Goal: Information Seeking & Learning: Learn about a topic

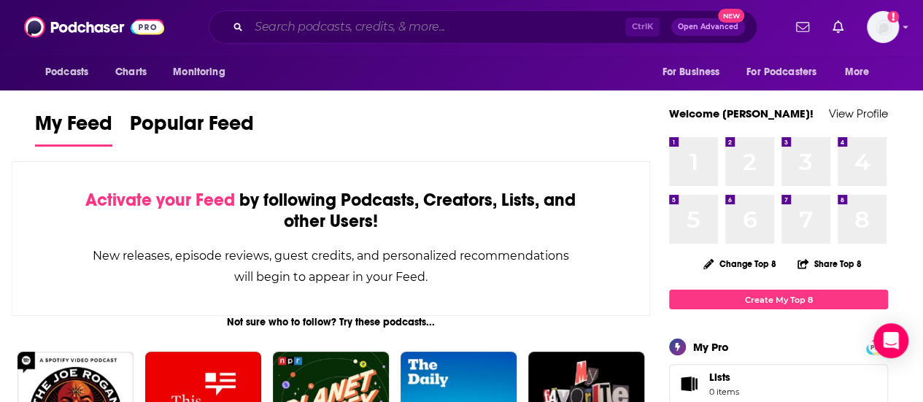
click at [288, 21] on input "Search podcasts, credits, & more..." at bounding box center [437, 26] width 377 height 23
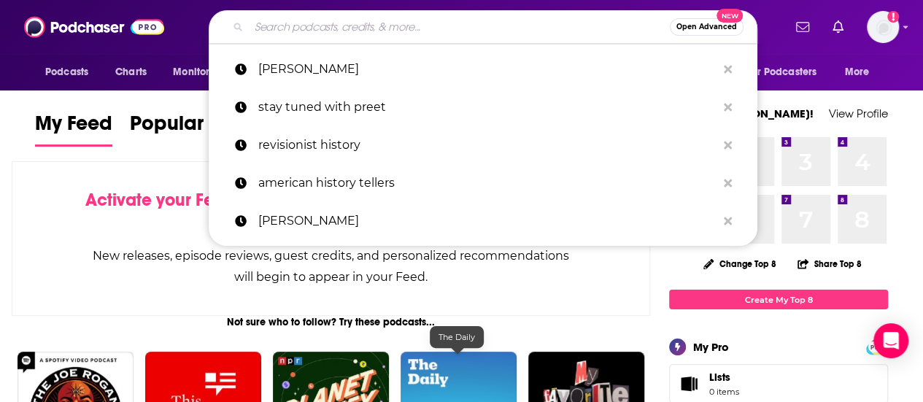
click at [455, 369] on img "The Daily" at bounding box center [459, 410] width 116 height 116
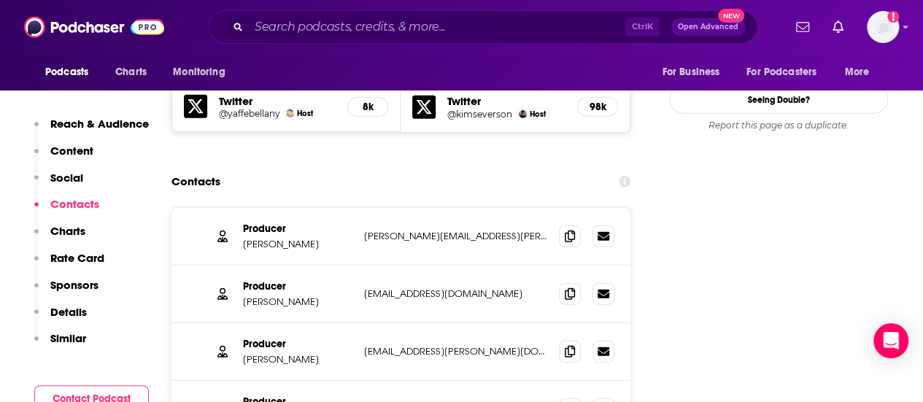
scroll to position [1825, 0]
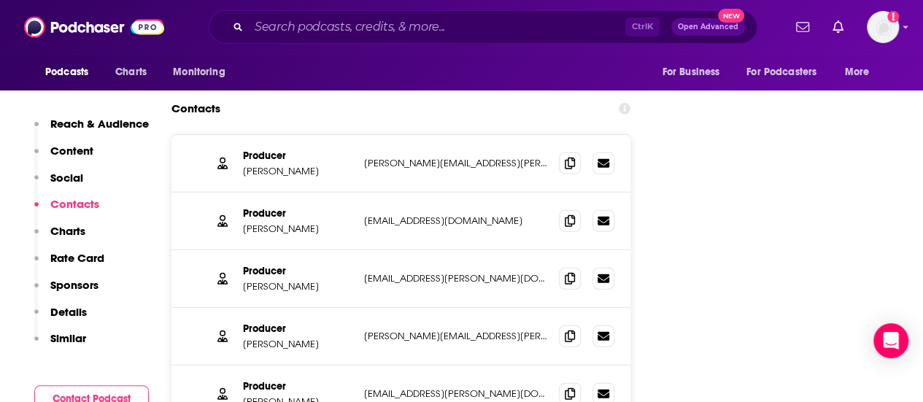
drag, startPoint x: 319, startPoint y: 228, endPoint x: 305, endPoint y: 160, distance: 69.3
click at [318, 280] on p "Larissa Anderson" at bounding box center [297, 286] width 109 height 12
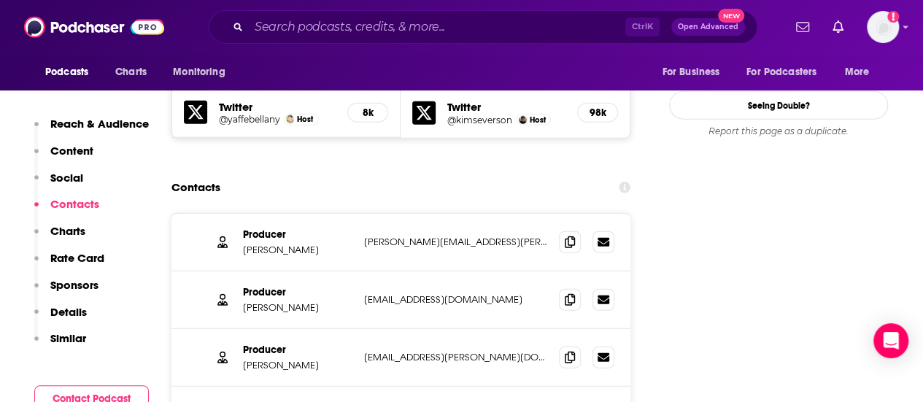
scroll to position [1533, 0]
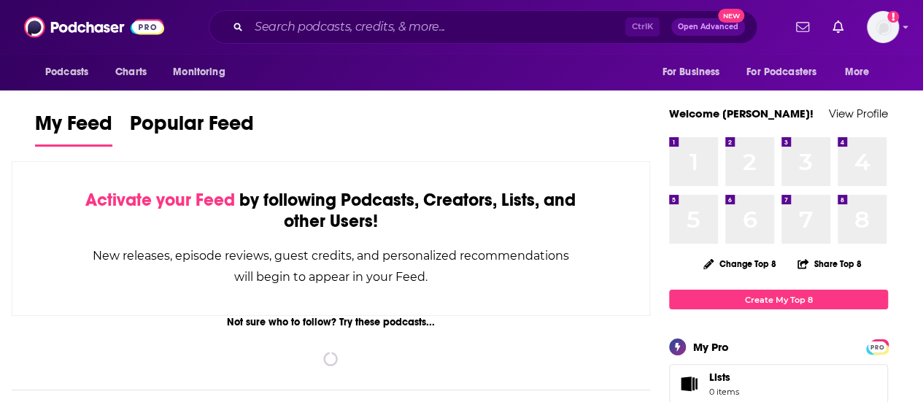
click at [423, 26] on input "Search podcasts, credits, & more..." at bounding box center [437, 26] width 377 height 23
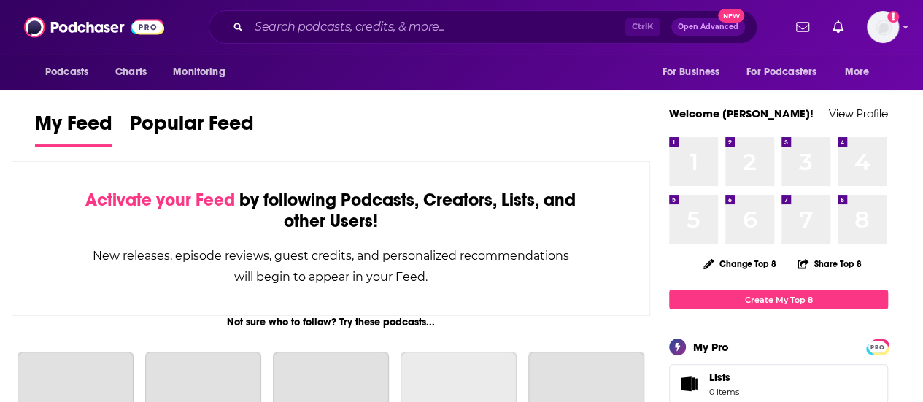
click at [423, 26] on input "Search podcasts, credits, & more..." at bounding box center [437, 26] width 377 height 23
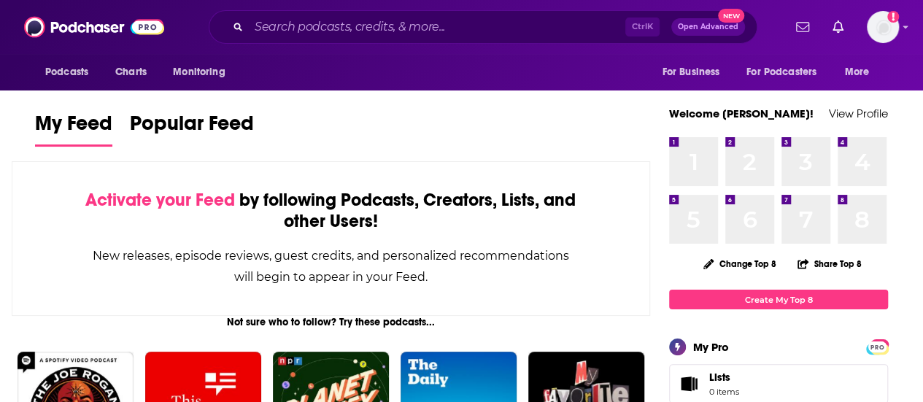
click at [423, 26] on input "Search podcasts, credits, & more..." at bounding box center [437, 26] width 377 height 23
click at [374, 27] on input "Search podcasts, credits, & more..." at bounding box center [437, 26] width 377 height 23
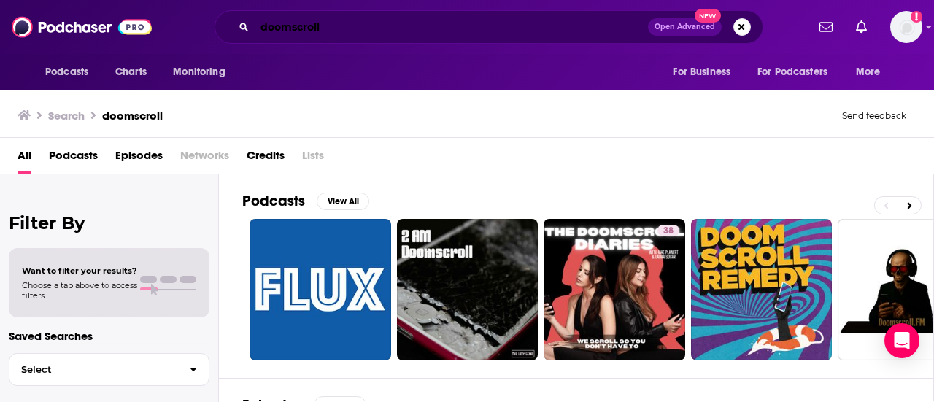
click at [398, 37] on input "doomscroll" at bounding box center [451, 26] width 393 height 23
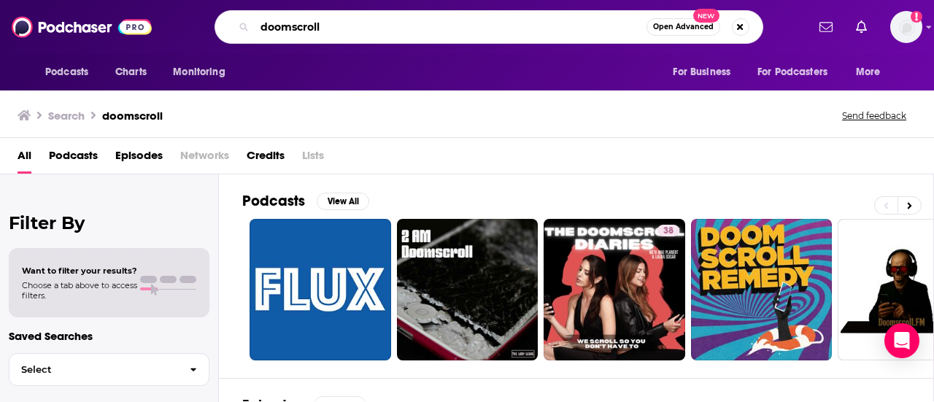
click at [398, 37] on input "doomscroll" at bounding box center [451, 26] width 392 height 23
type input "breaking points"
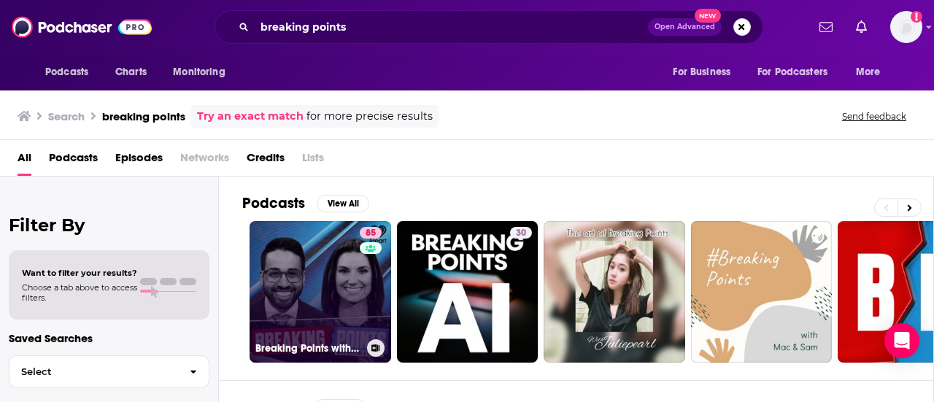
click at [308, 255] on link "85 Breaking Points with [PERSON_NAME] and [PERSON_NAME]" at bounding box center [321, 292] width 142 height 142
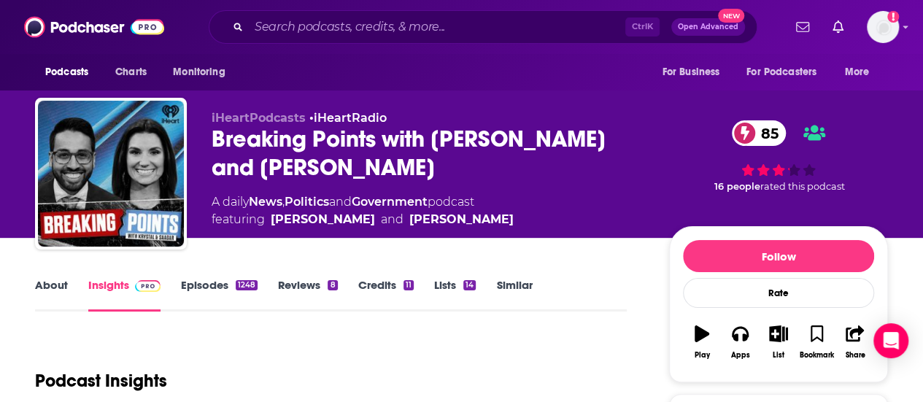
click at [187, 294] on link "Episodes 1248" at bounding box center [219, 295] width 77 height 34
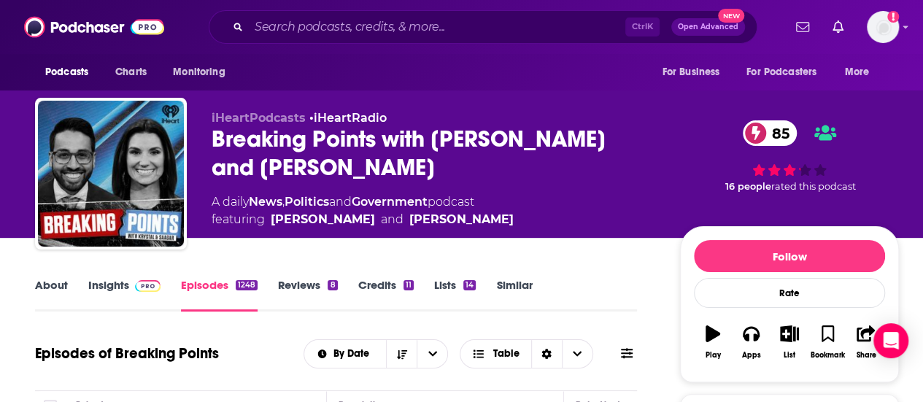
scroll to position [219, 0]
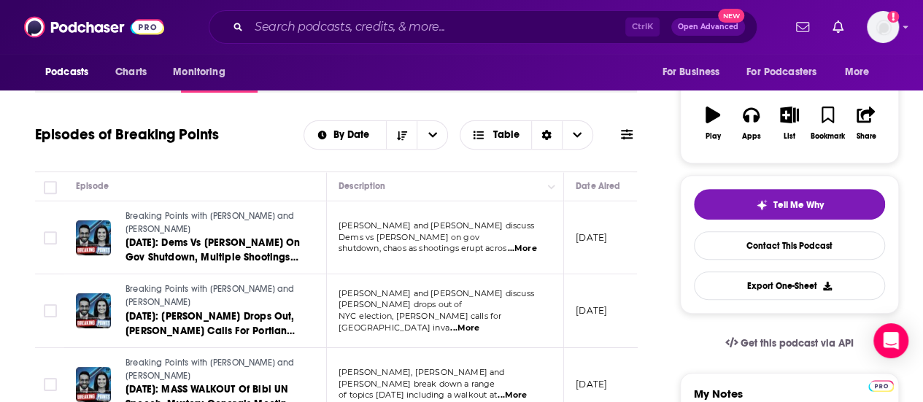
click at [523, 243] on span "...More" at bounding box center [521, 249] width 29 height 12
click at [480, 323] on span "...More" at bounding box center [464, 329] width 29 height 12
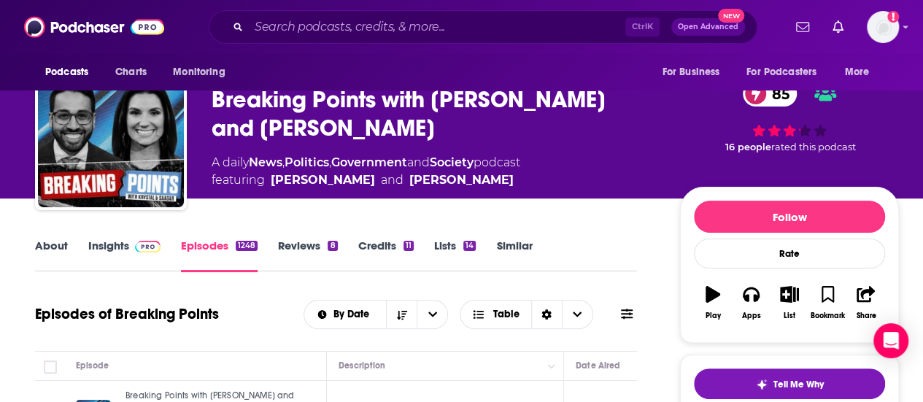
scroll to position [0, 0]
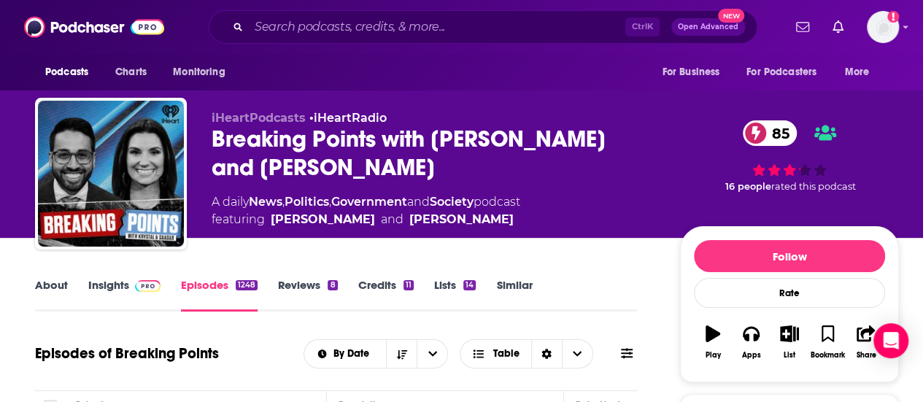
click at [104, 301] on link "Insights" at bounding box center [124, 295] width 72 height 34
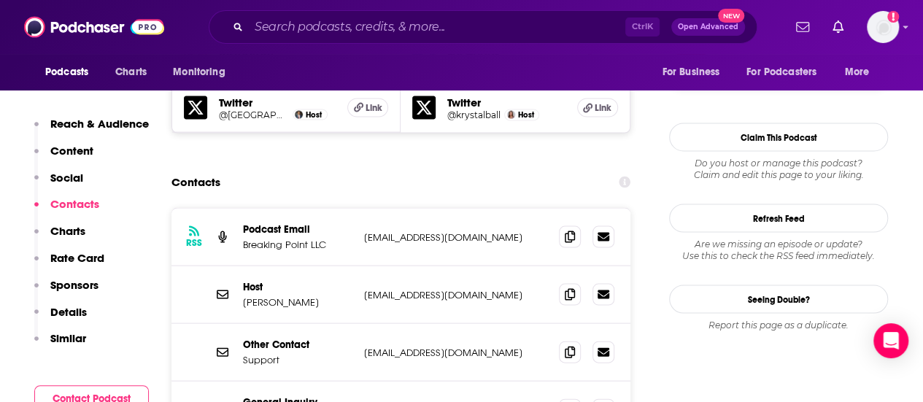
scroll to position [1387, 0]
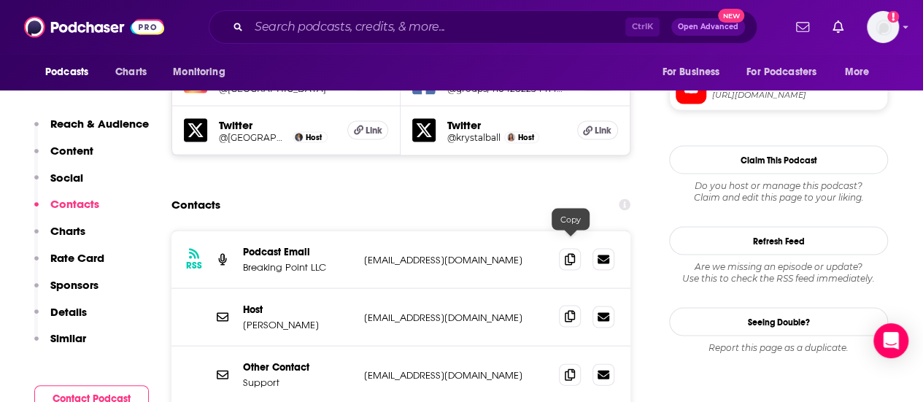
click at [571, 306] on span at bounding box center [570, 317] width 22 height 22
